Goal: Navigation & Orientation: Find specific page/section

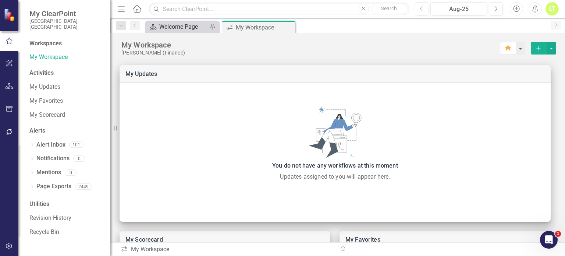
click at [176, 26] on div "Welcome Page" at bounding box center [183, 26] width 49 height 9
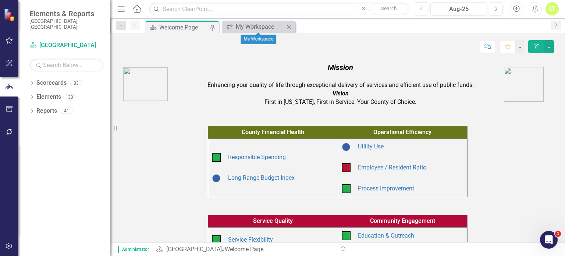
click at [288, 27] on icon "Close" at bounding box center [288, 27] width 7 height 6
click at [520, 49] on button "button" at bounding box center [520, 46] width 10 height 13
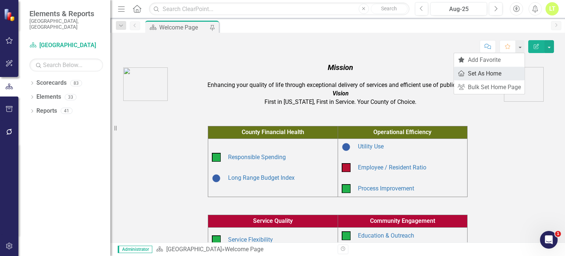
click at [497, 73] on link "Home Set As Home" at bounding box center [489, 74] width 71 height 14
click at [364, 145] on link "Utility Use" at bounding box center [371, 146] width 26 height 7
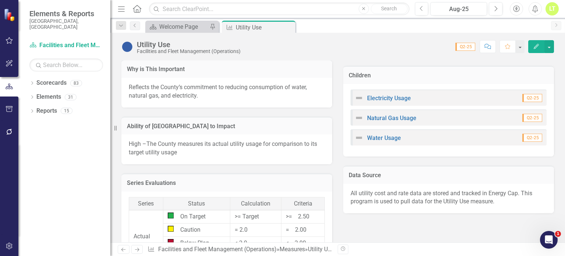
scroll to position [230, 0]
click at [386, 117] on link "Natural Gas Usage" at bounding box center [391, 117] width 49 height 7
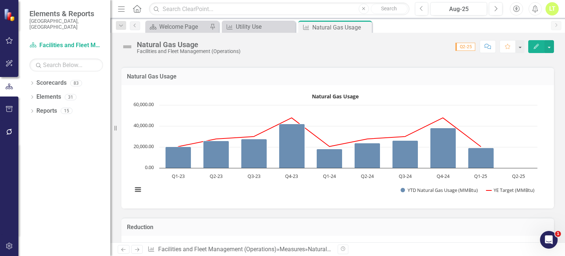
scroll to position [156, 0]
